Goal: Obtain resource: Download file/media

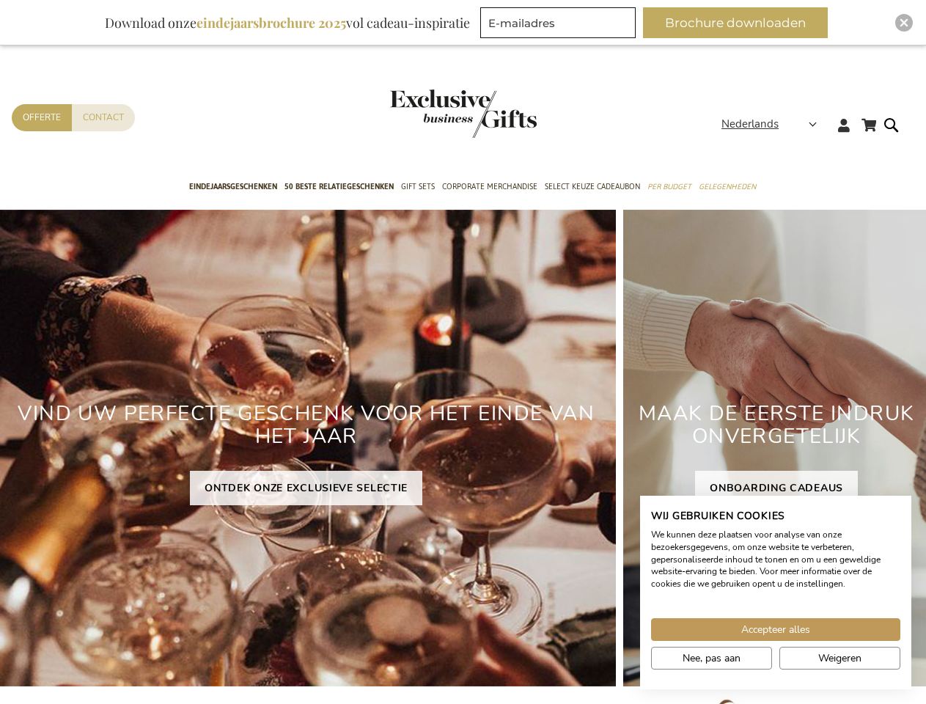
click at [462, 352] on div "VIND UW PERFECTE GESCHENK VOOR HET EINDE VAN HET JAAR ONTDEK ONZE EXCLUSIEVE SE…" at bounding box center [305, 448] width 619 height 476
click at [773, 124] on span "Nederlands" at bounding box center [749, 124] width 57 height 17
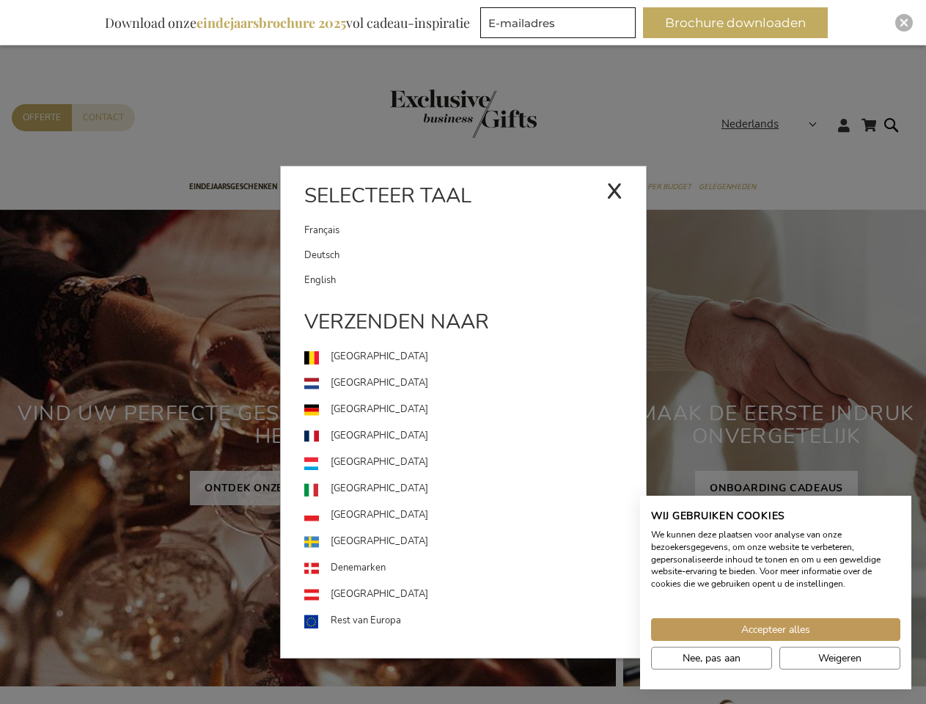
click at [741, 23] on button "Brochure downloaden" at bounding box center [735, 22] width 185 height 31
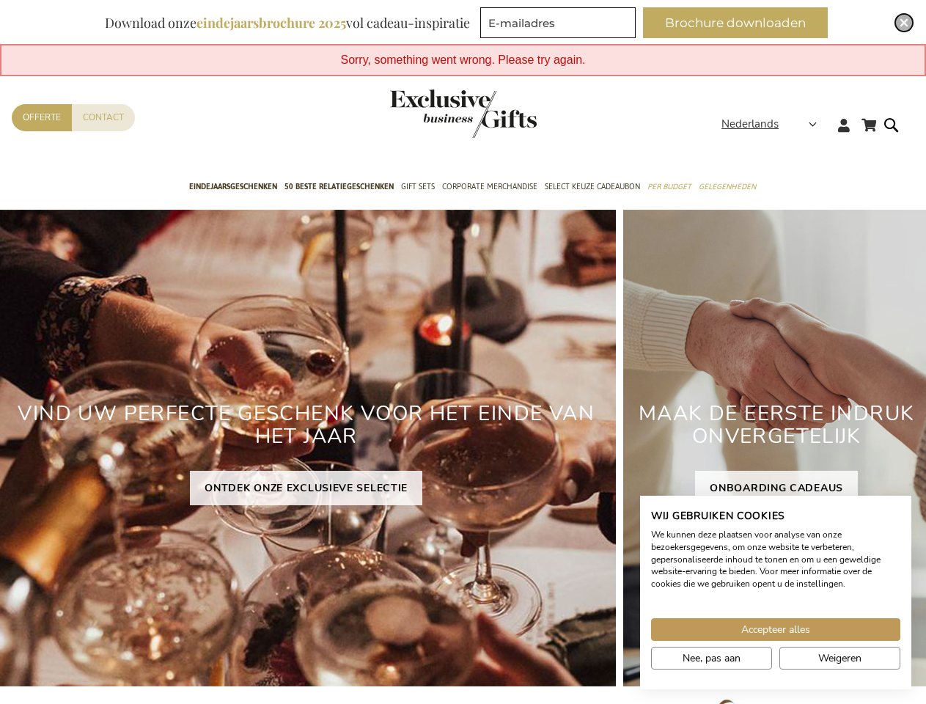
click at [904, 23] on img "Close" at bounding box center [903, 22] width 9 height 9
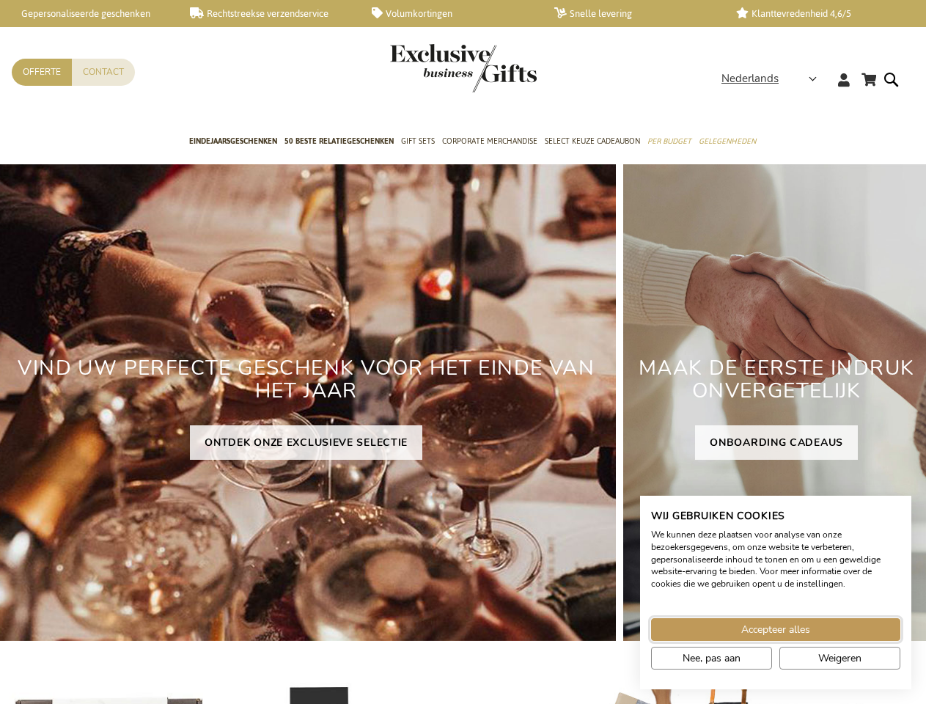
click at [775, 629] on span "Accepteer alles" at bounding box center [775, 629] width 69 height 15
